Goal: Transaction & Acquisition: Purchase product/service

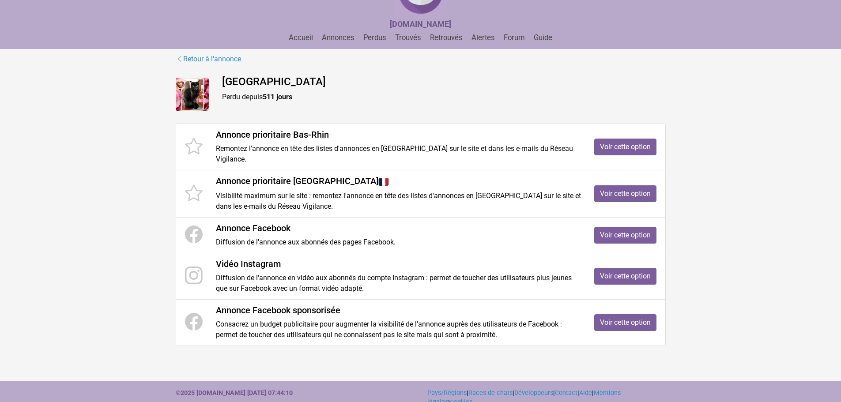
scroll to position [54, 0]
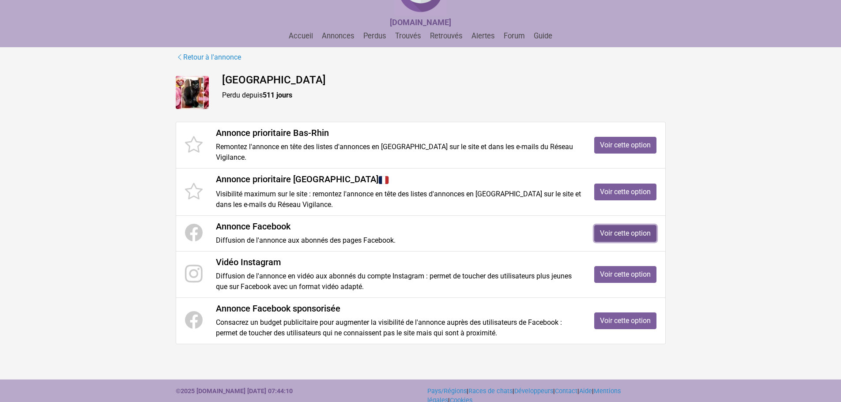
click at [605, 225] on link "Voir cette option" at bounding box center [625, 233] width 62 height 17
click at [625, 313] on link "Voir cette option" at bounding box center [625, 321] width 62 height 17
click at [617, 225] on link "Voir cette option" at bounding box center [625, 233] width 62 height 17
click at [606, 184] on link "Voir cette option" at bounding box center [625, 192] width 62 height 17
click at [653, 137] on link "Voir cette option" at bounding box center [625, 145] width 62 height 17
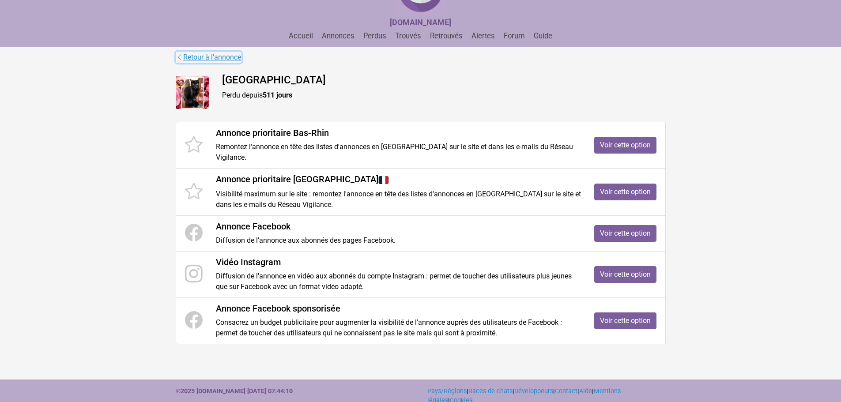
click at [200, 55] on link "Retour à l'annonce" at bounding box center [209, 57] width 66 height 11
